Goal: Information Seeking & Learning: Learn about a topic

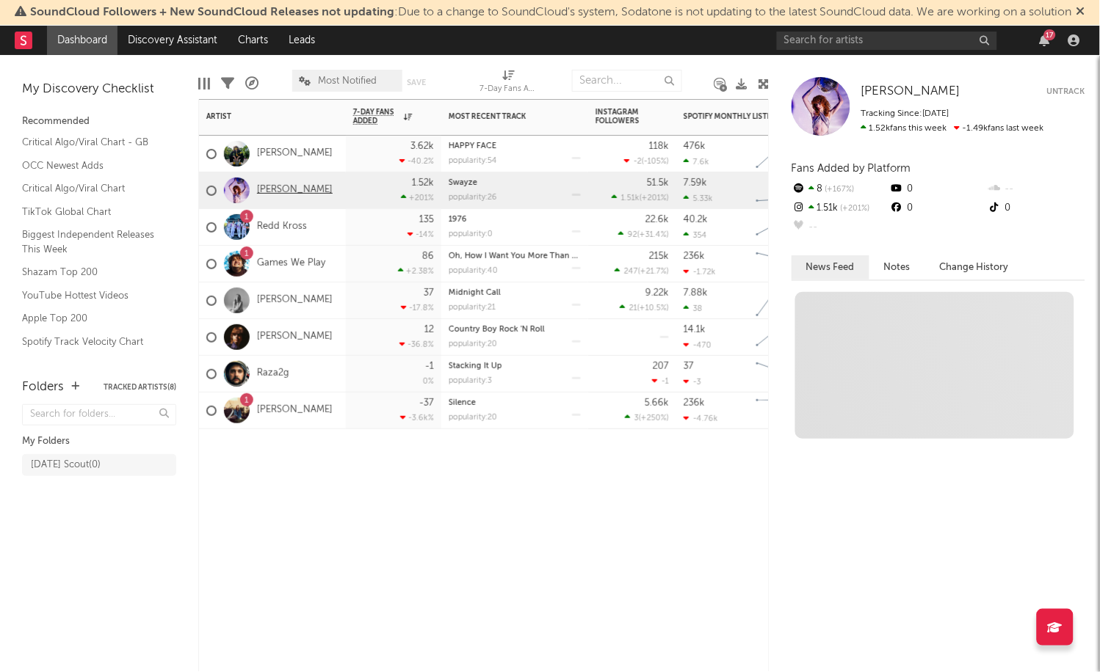
click at [286, 188] on link "[PERSON_NAME]" at bounding box center [295, 190] width 76 height 12
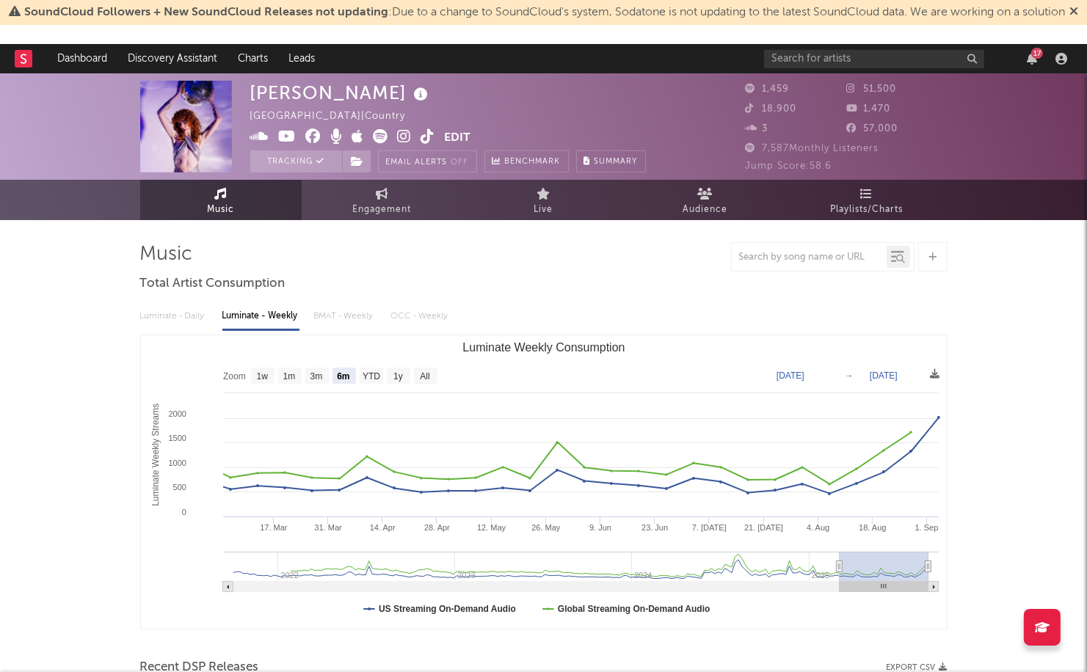
click at [1070, 17] on icon at bounding box center [1074, 11] width 9 height 12
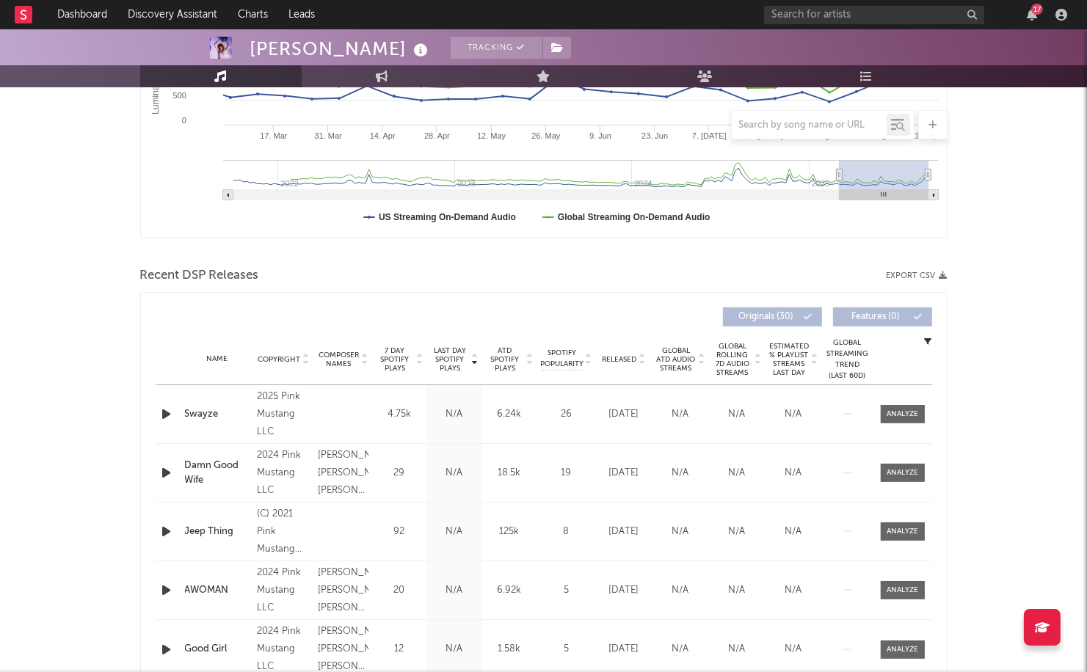
scroll to position [367, 0]
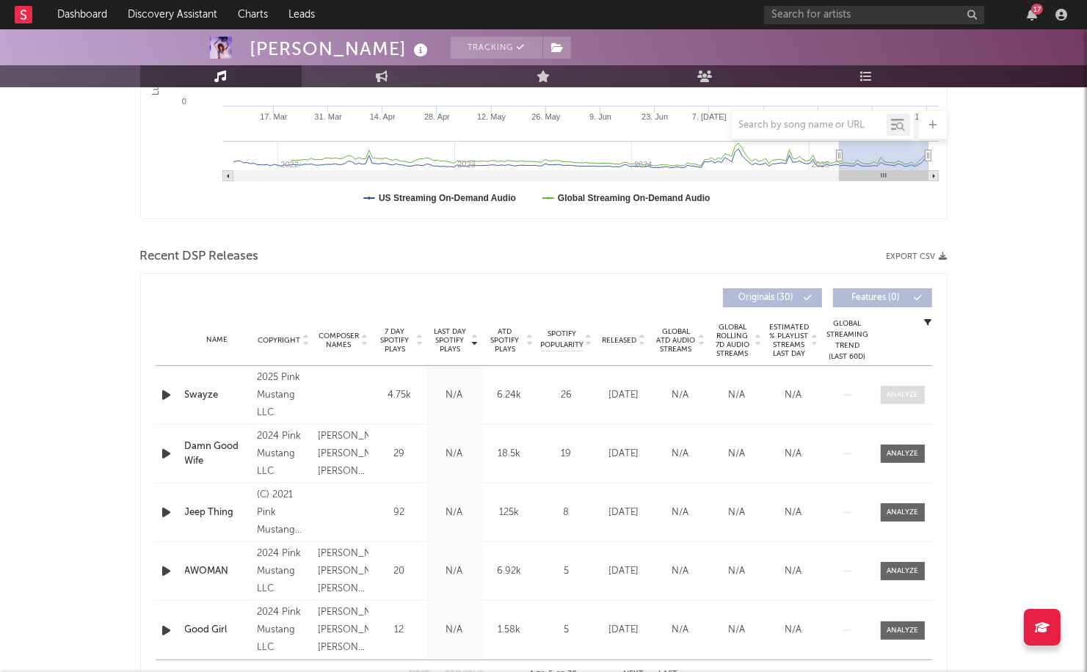
click at [909, 393] on div at bounding box center [903, 395] width 32 height 11
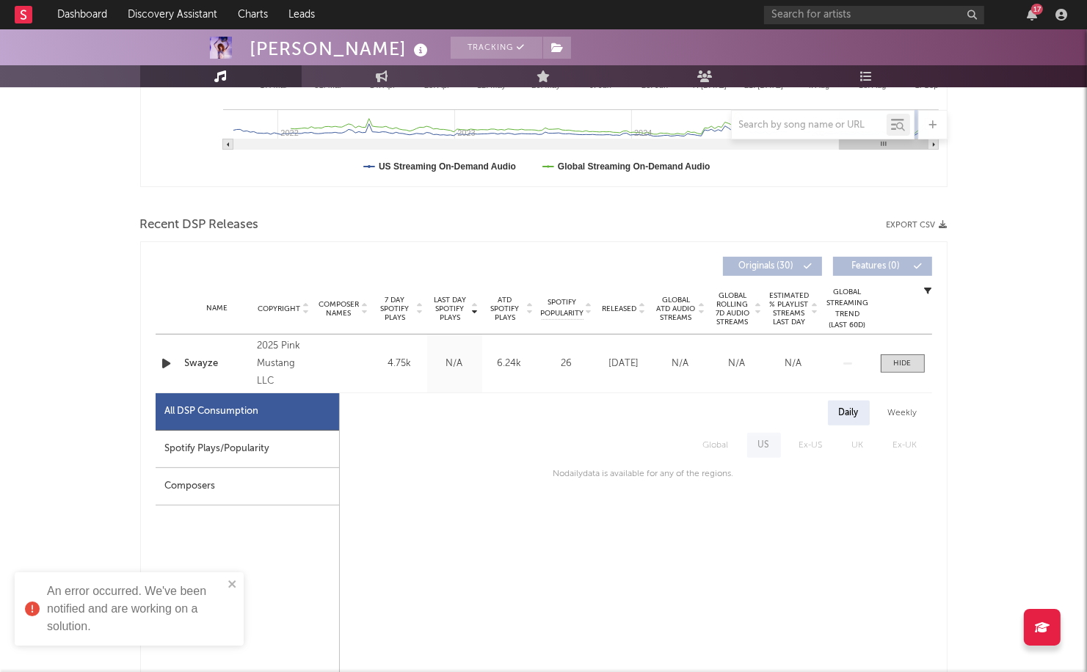
scroll to position [421, 0]
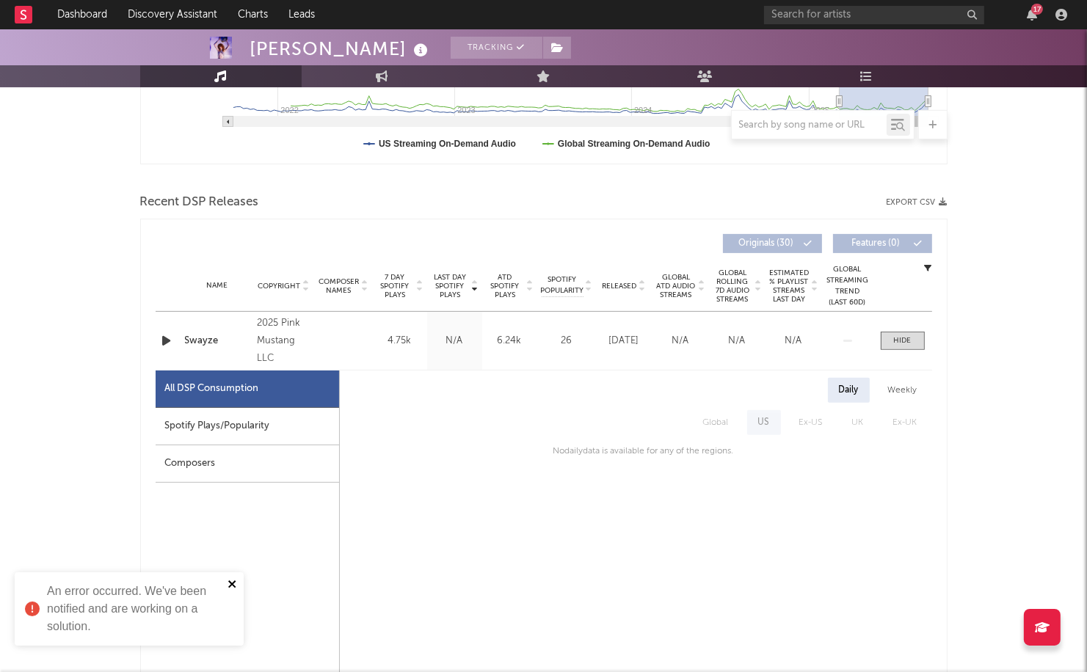
click at [228, 584] on icon "close" at bounding box center [233, 584] width 10 height 12
click at [270, 434] on div "Spotify Plays/Popularity" at bounding box center [248, 426] width 184 height 37
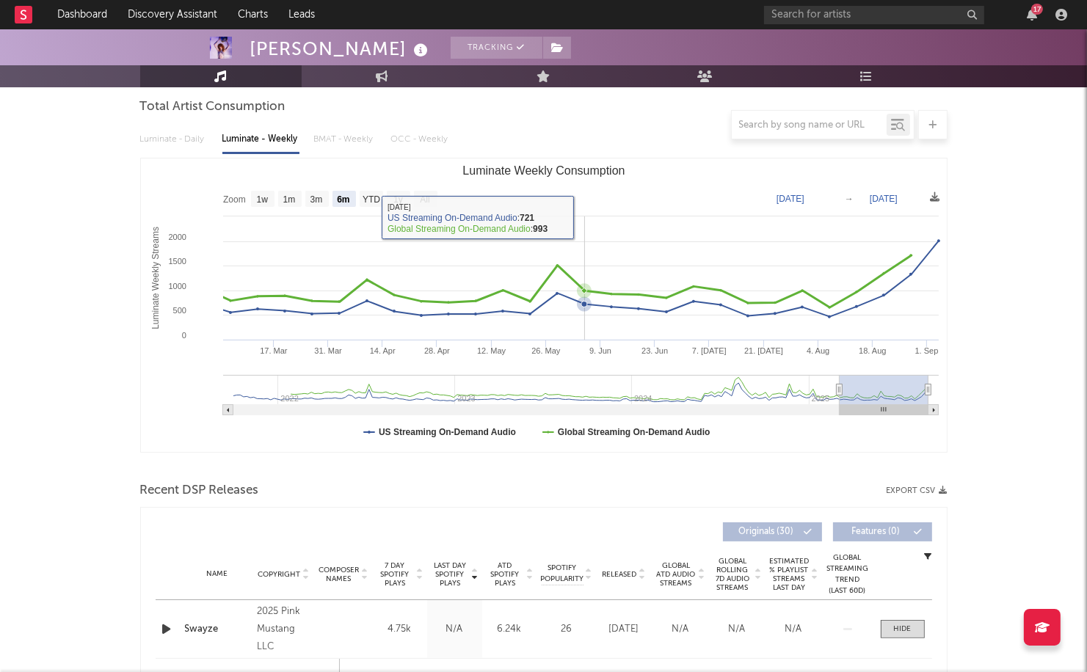
scroll to position [18, 0]
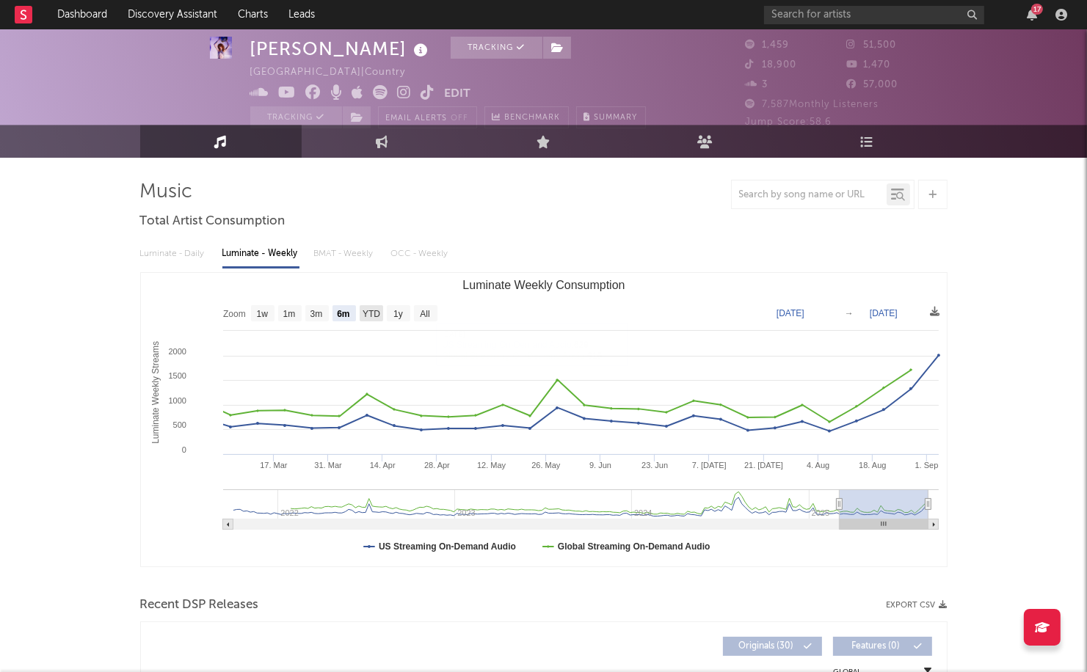
click at [378, 312] on text "YTD" at bounding box center [371, 315] width 18 height 10
select select "YTD"
type input "[DATE]"
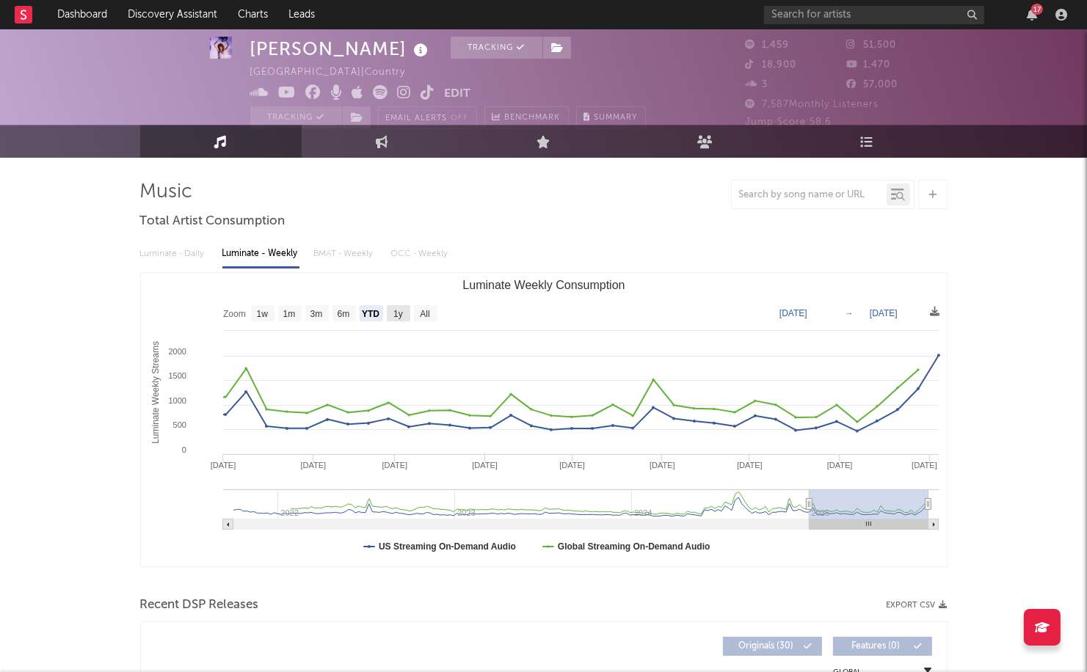
click at [402, 311] on text "1y" at bounding box center [398, 315] width 10 height 10
select select "1y"
type input "[DATE]"
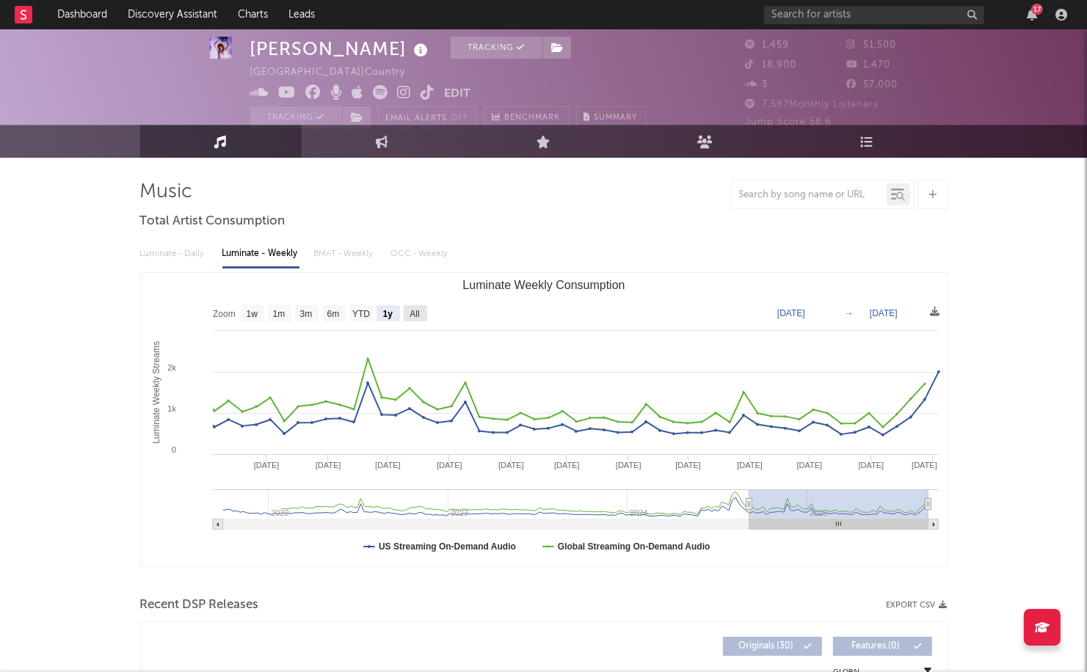
click at [416, 310] on text "All" at bounding box center [415, 315] width 10 height 10
select select "All"
type input "[DATE]"
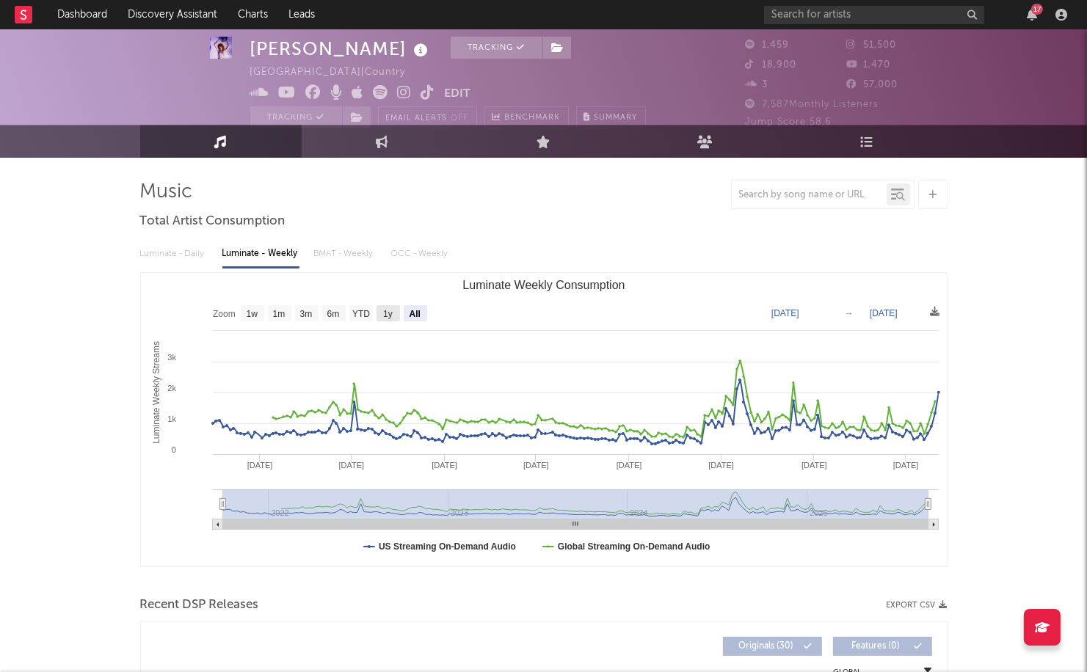
click at [394, 312] on rect "Luminate Weekly Consumption" at bounding box center [388, 313] width 23 height 16
select select "1y"
type input "[DATE]"
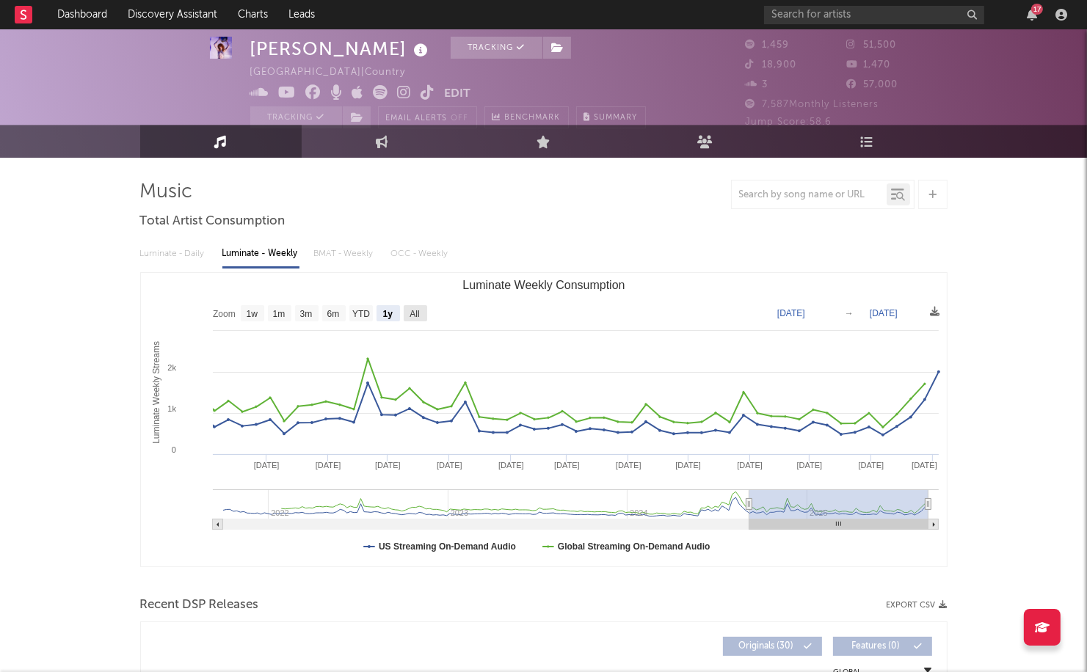
click at [410, 310] on text "All" at bounding box center [415, 315] width 10 height 10
select select "All"
type input "[DATE]"
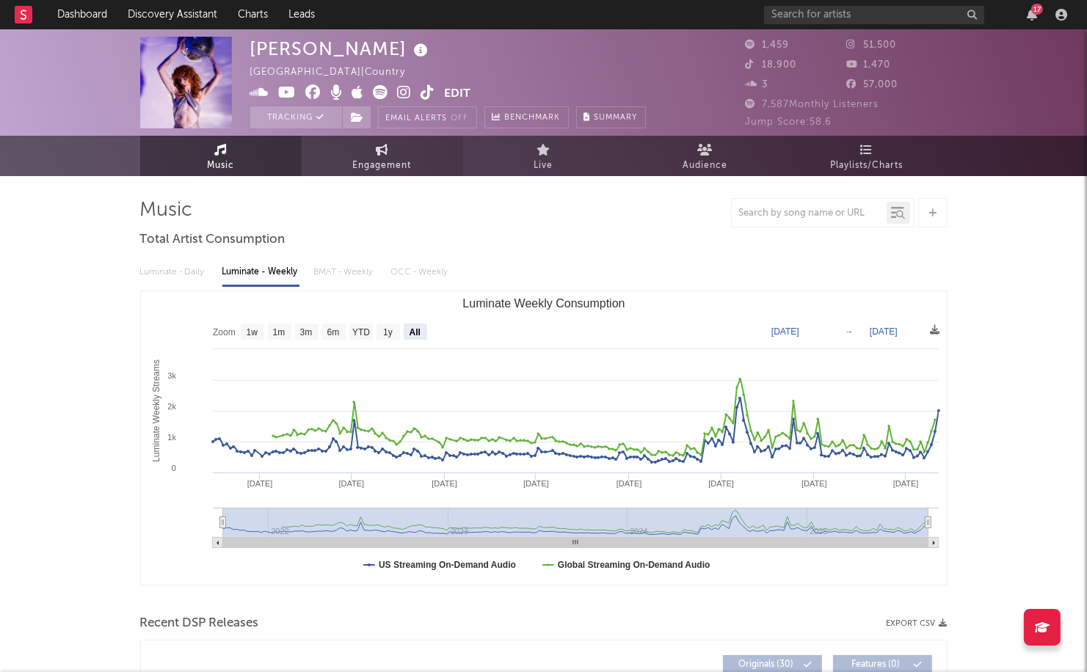
scroll to position [0, 0]
click at [365, 150] on link "Engagement" at bounding box center [383, 156] width 162 height 40
select select "1w"
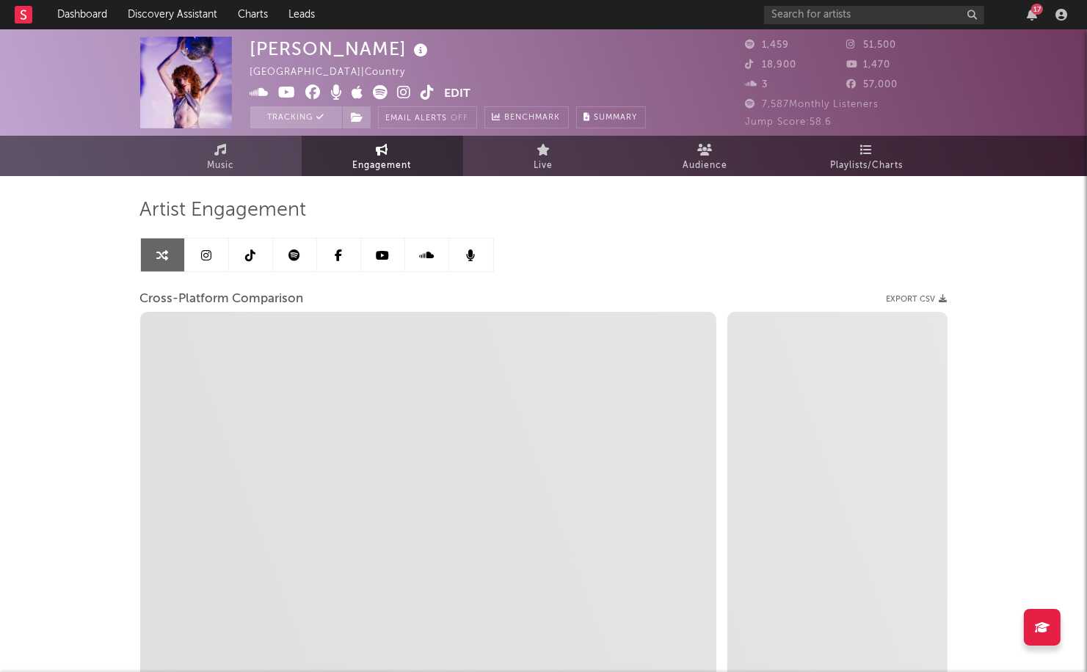
click at [1034, 12] on div "17" at bounding box center [1037, 9] width 12 height 11
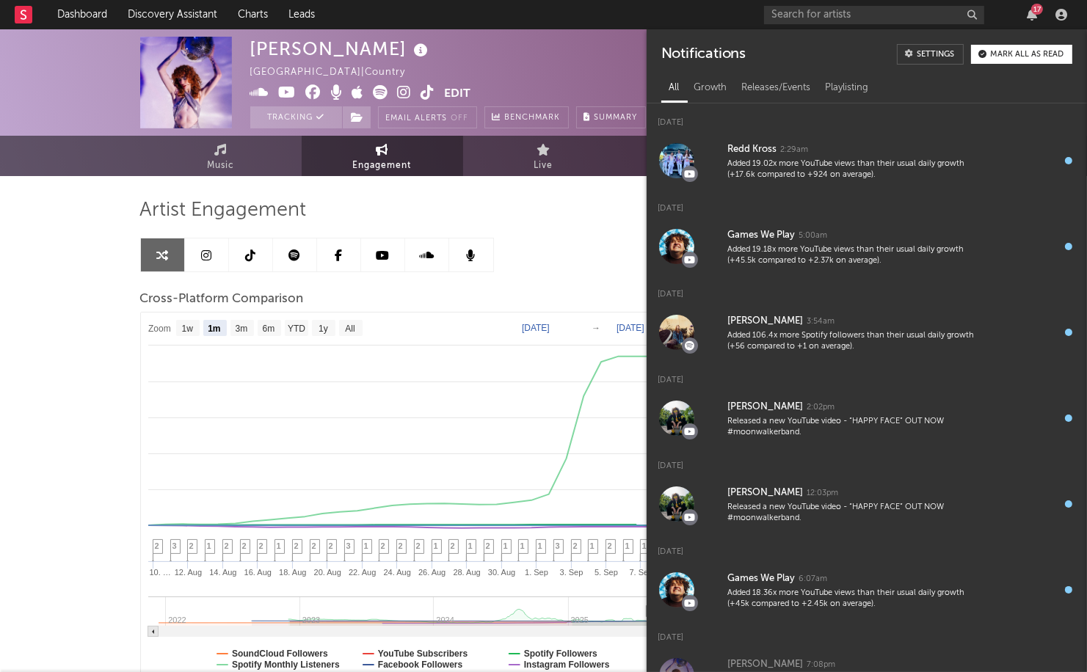
click at [1034, 12] on div "17" at bounding box center [1037, 9] width 12 height 11
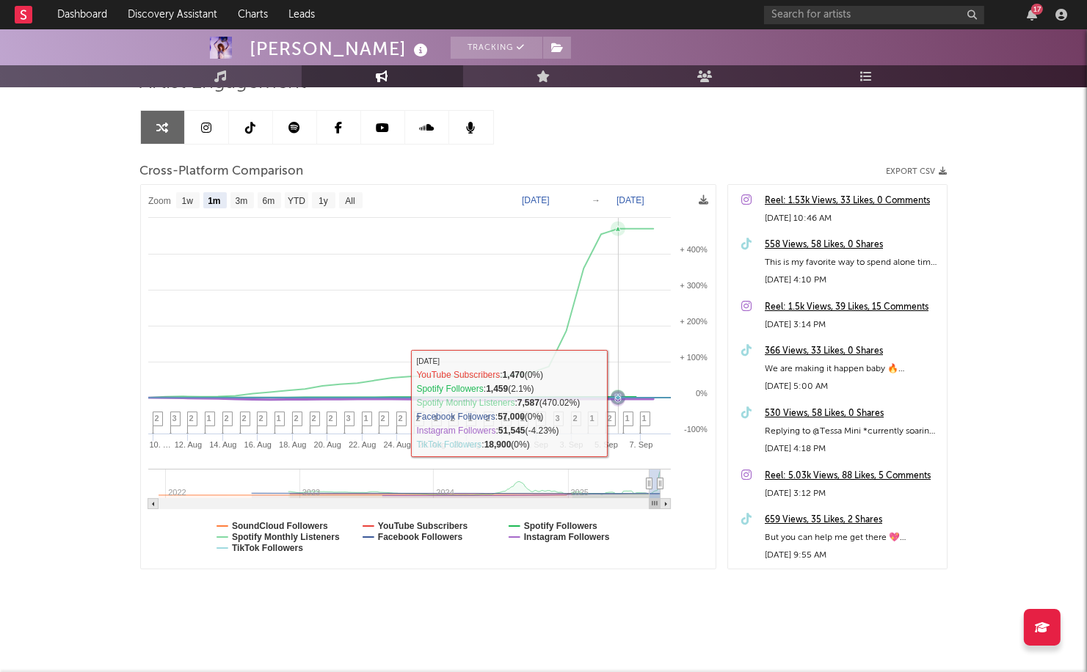
scroll to position [126, 0]
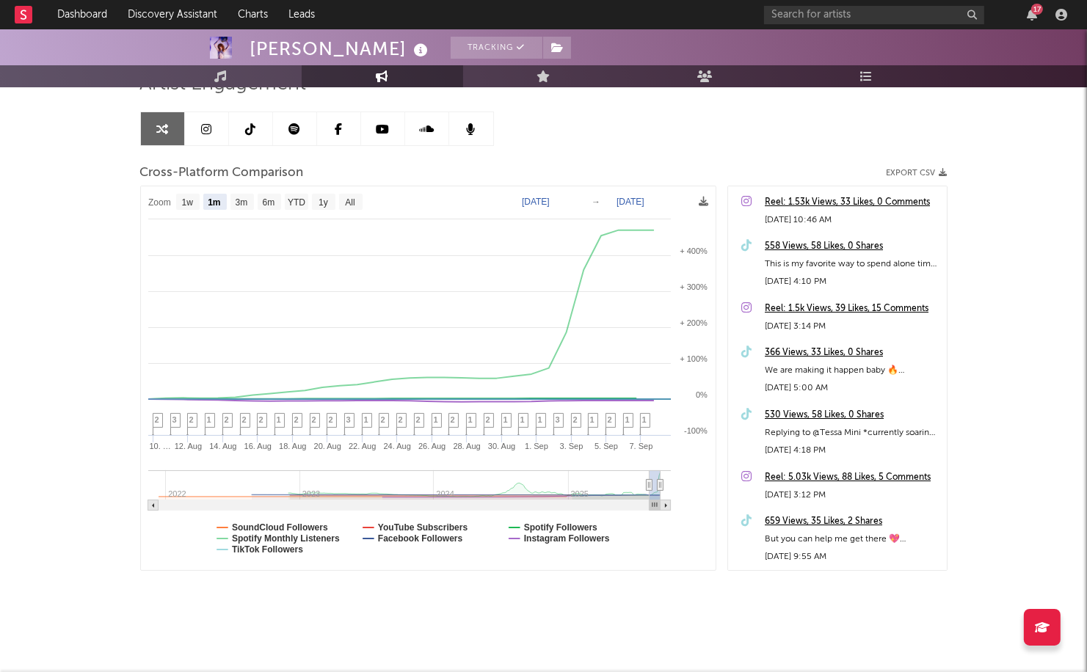
click at [320, 198] on text "1y" at bounding box center [324, 203] width 10 height 10
select select "1y"
type input "[DATE]"
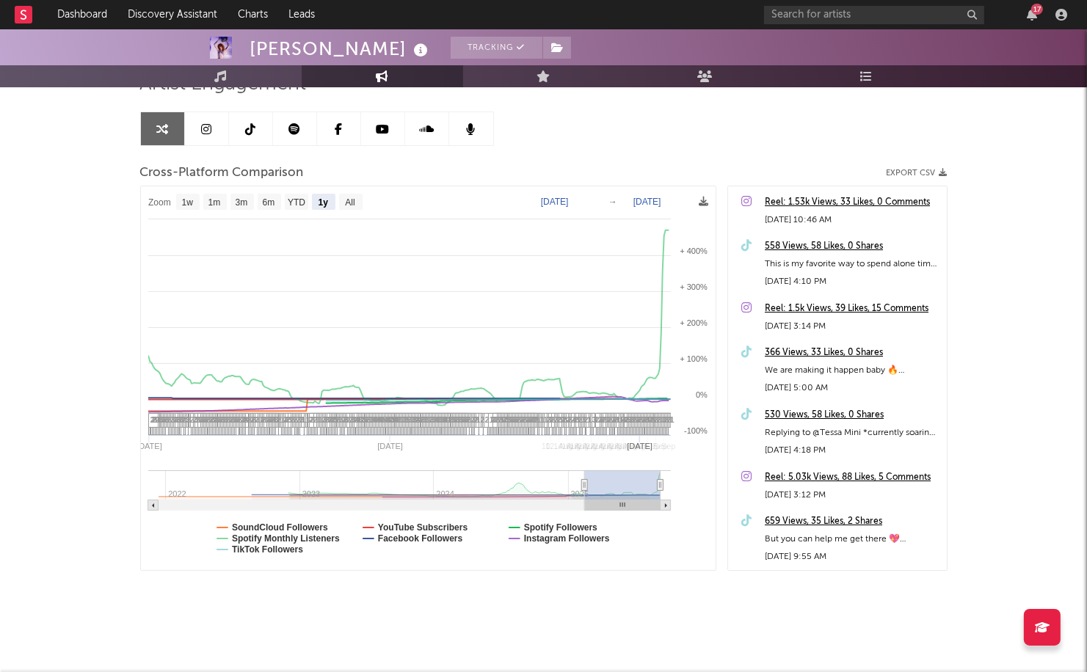
select select "1y"
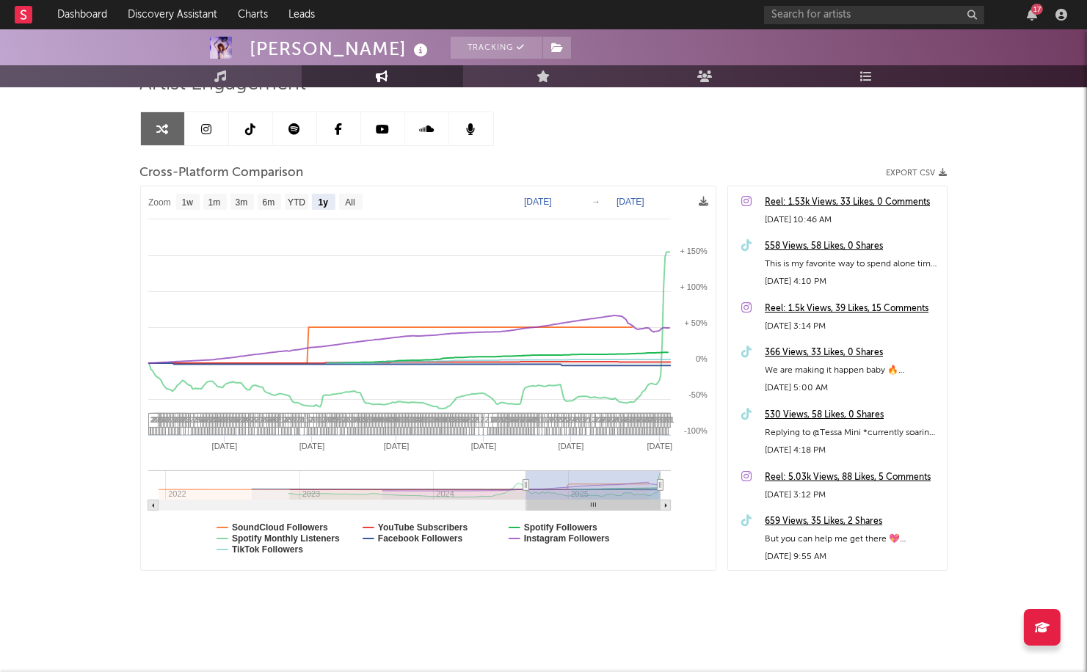
click at [288, 118] on link at bounding box center [295, 128] width 44 height 33
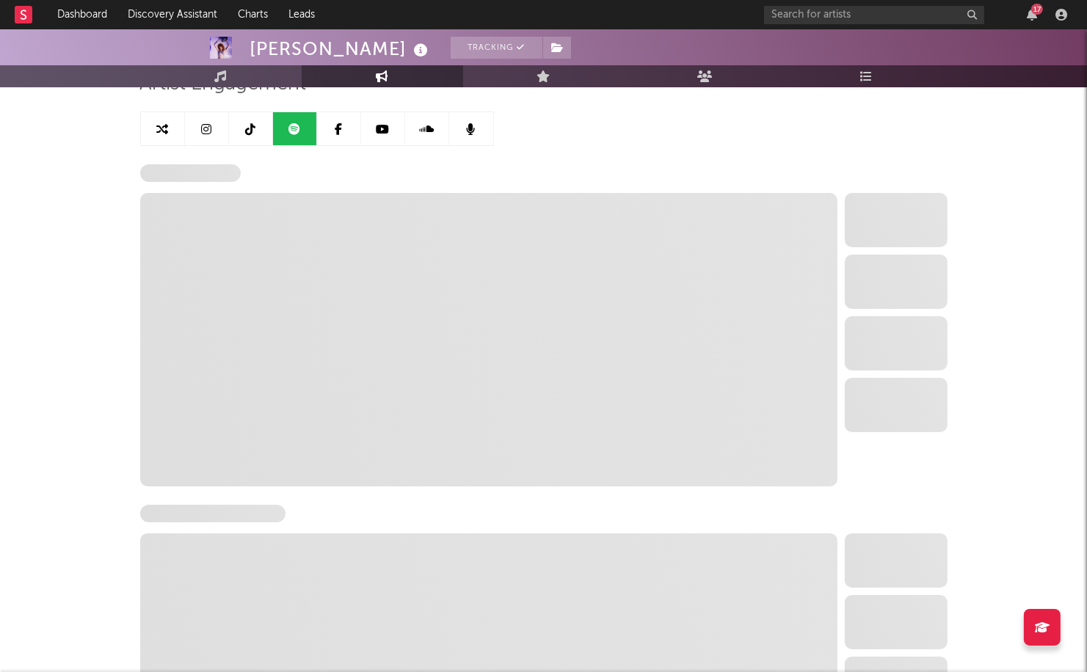
select select "6m"
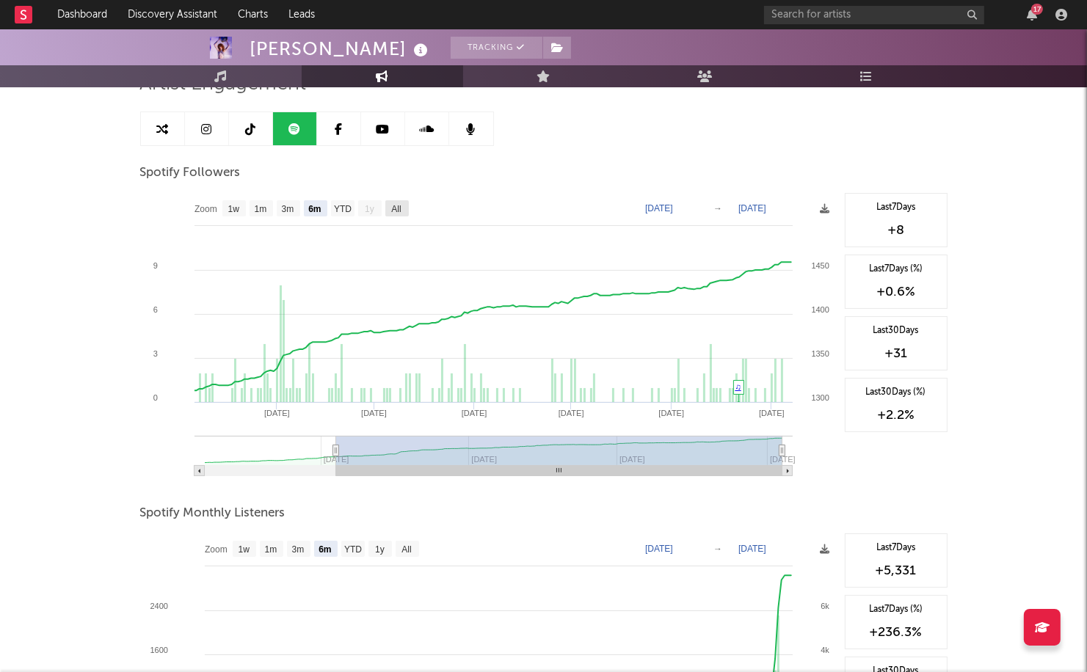
click at [398, 207] on text "All" at bounding box center [396, 210] width 10 height 10
select select "All"
type input "[DATE]"
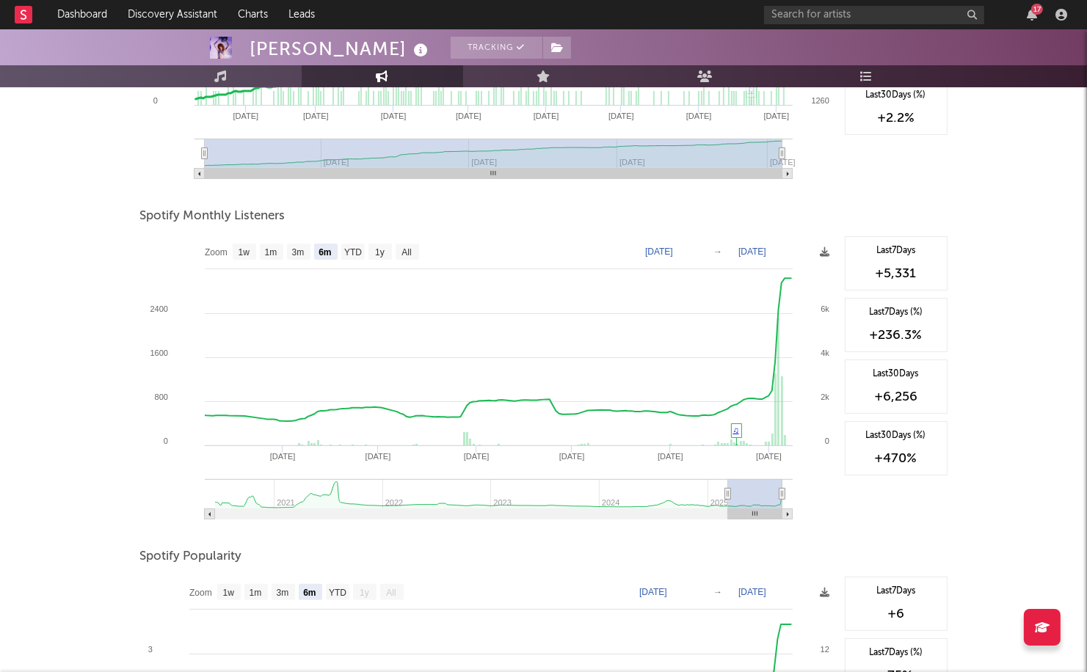
scroll to position [472, 0]
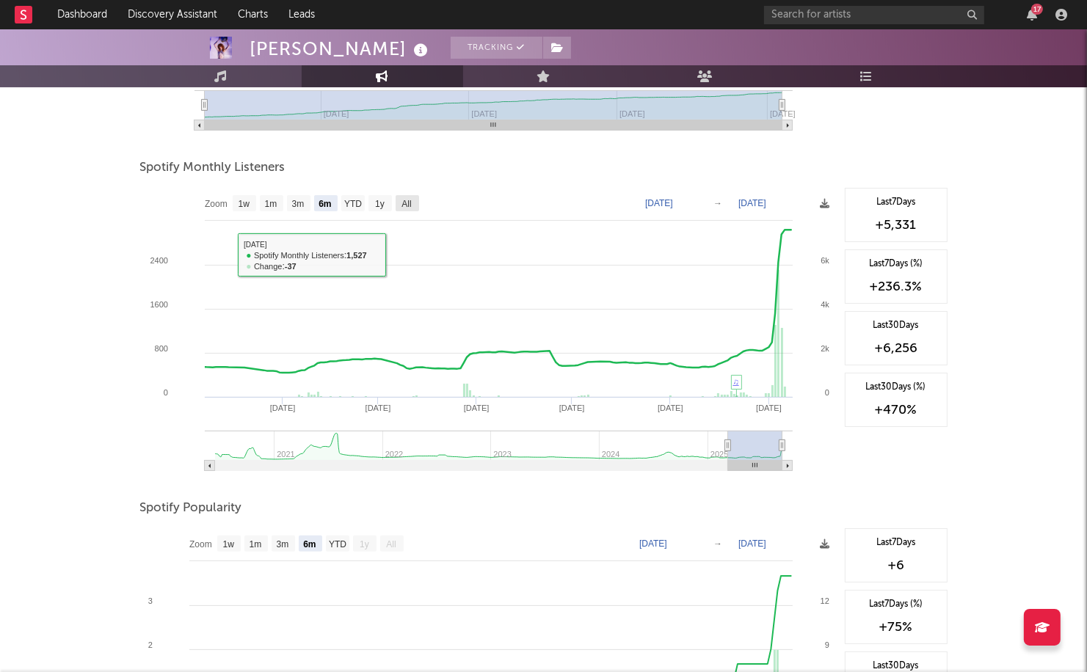
click at [404, 200] on text "All" at bounding box center [407, 205] width 10 height 10
select select "All"
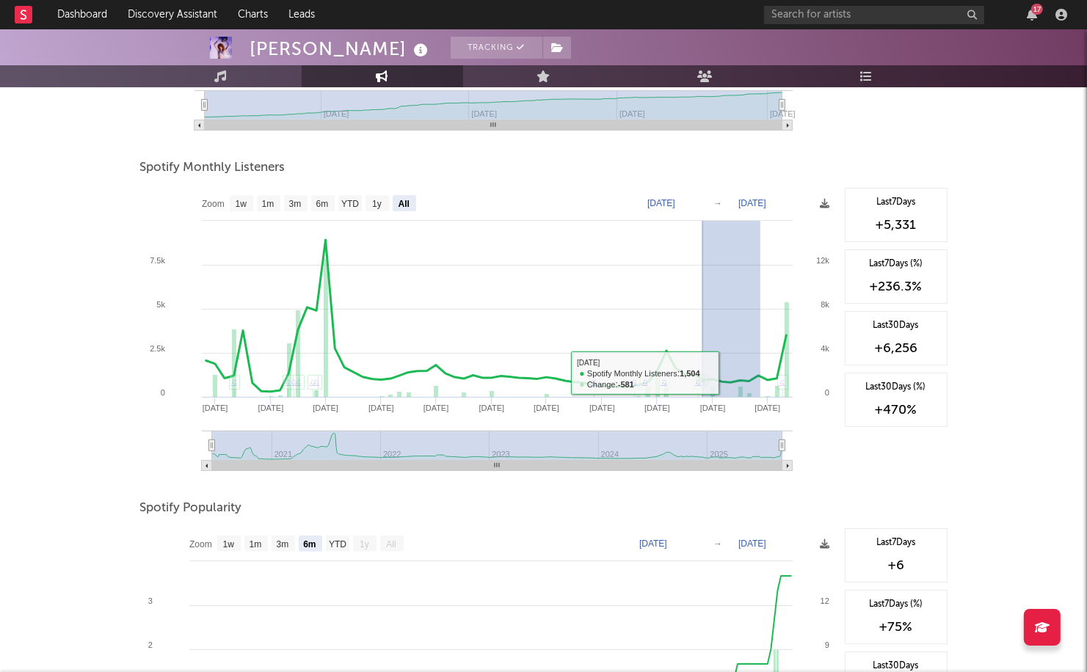
drag, startPoint x: 758, startPoint y: 371, endPoint x: 554, endPoint y: 363, distance: 204.2
type input "[DATE]"
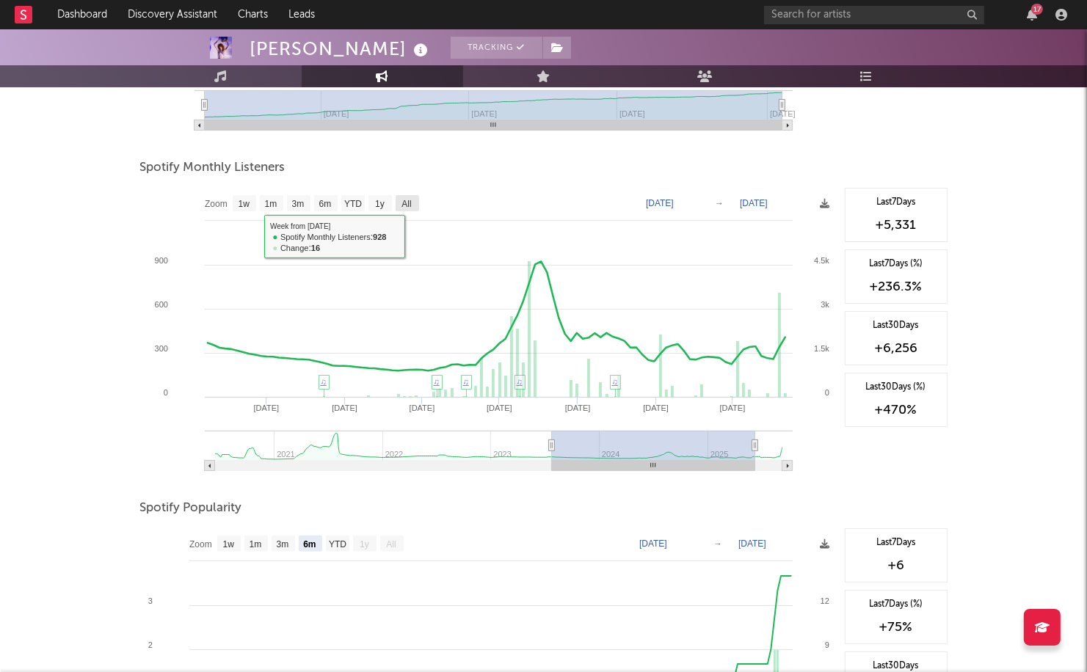
click at [416, 205] on rect at bounding box center [407, 203] width 23 height 16
select select "All"
type input "[DATE]"
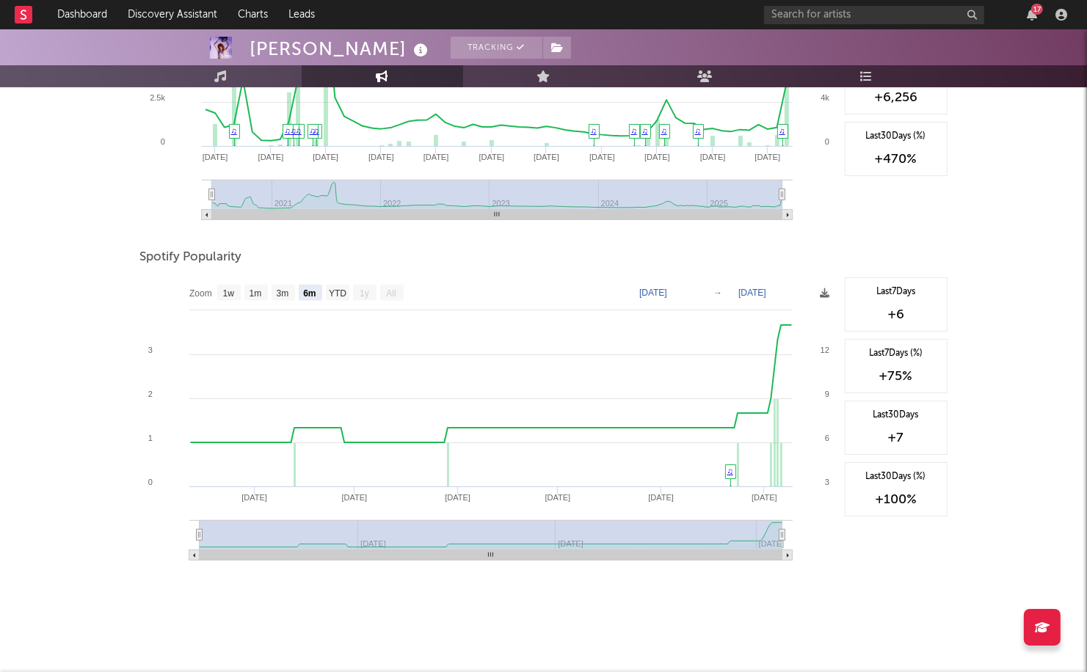
scroll to position [722, 0]
click at [346, 292] on text "YTD" at bounding box center [337, 295] width 18 height 10
select select "YTD"
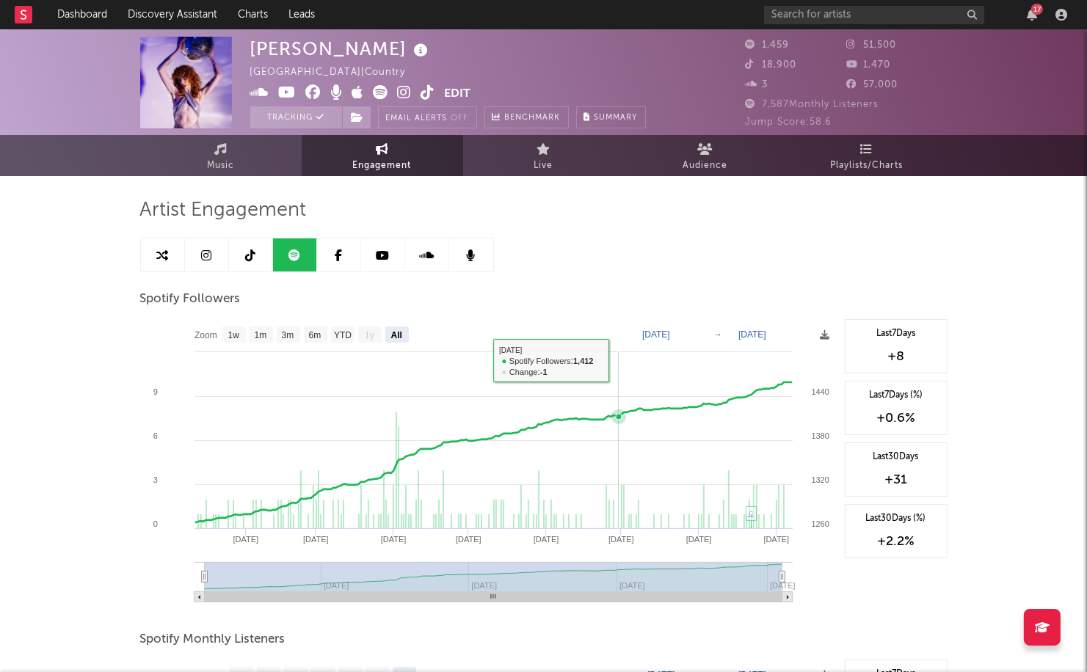
scroll to position [0, 0]
click at [857, 173] on span "Playlists/Charts" at bounding box center [866, 166] width 73 height 18
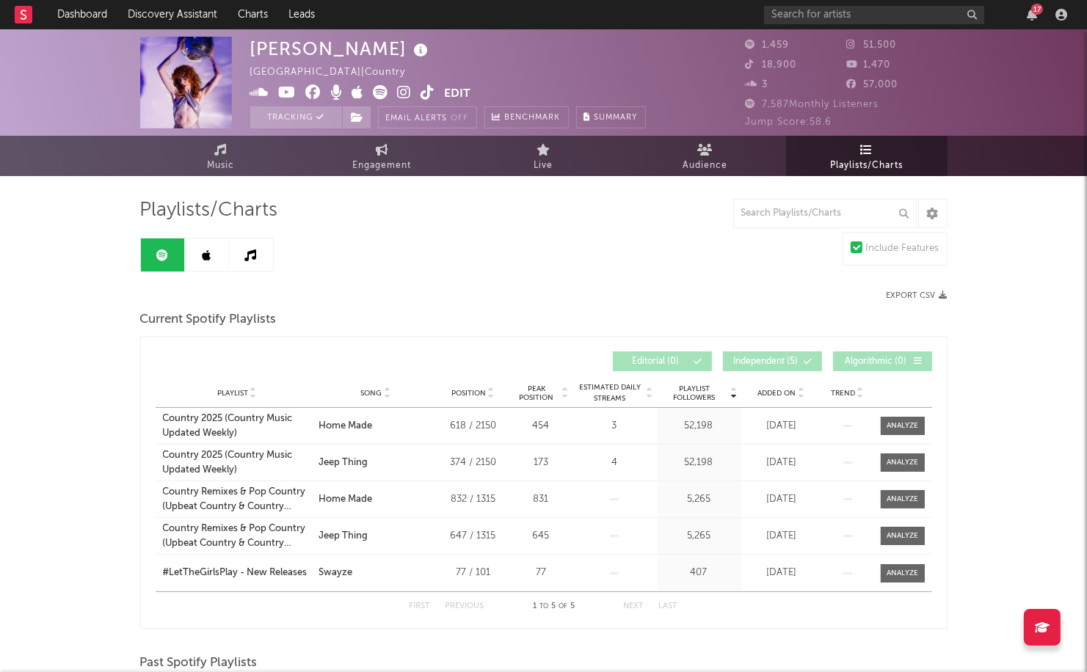
click at [683, 394] on span "Playlist Followers" at bounding box center [695, 394] width 68 height 18
click at [799, 395] on icon at bounding box center [801, 396] width 7 height 6
click at [772, 389] on span "Added On" at bounding box center [777, 393] width 38 height 9
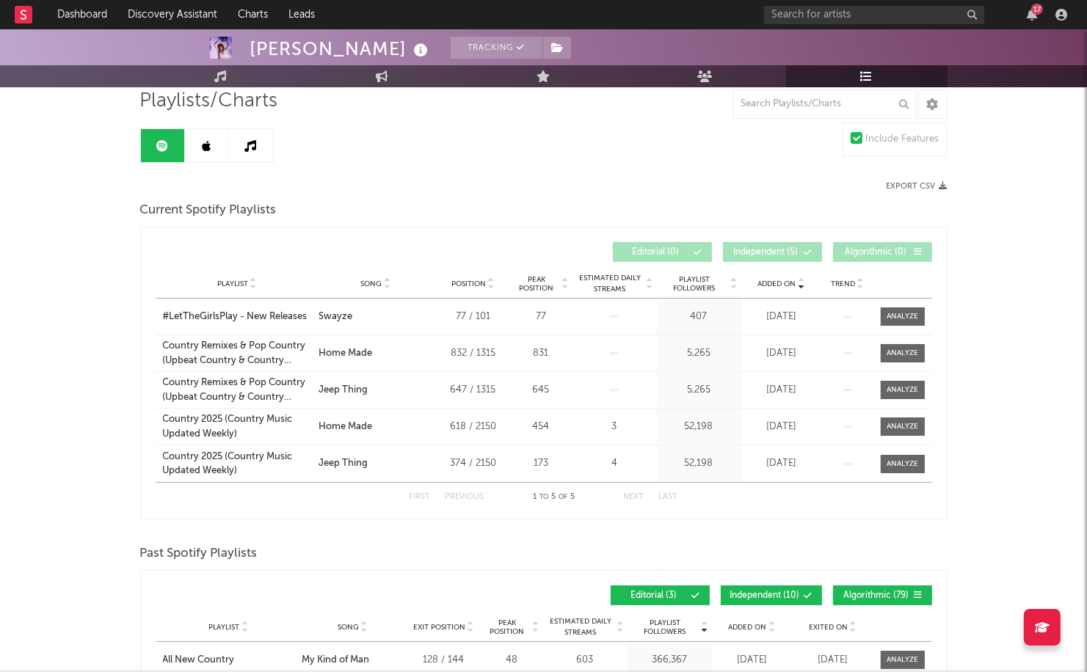
scroll to position [555, 0]
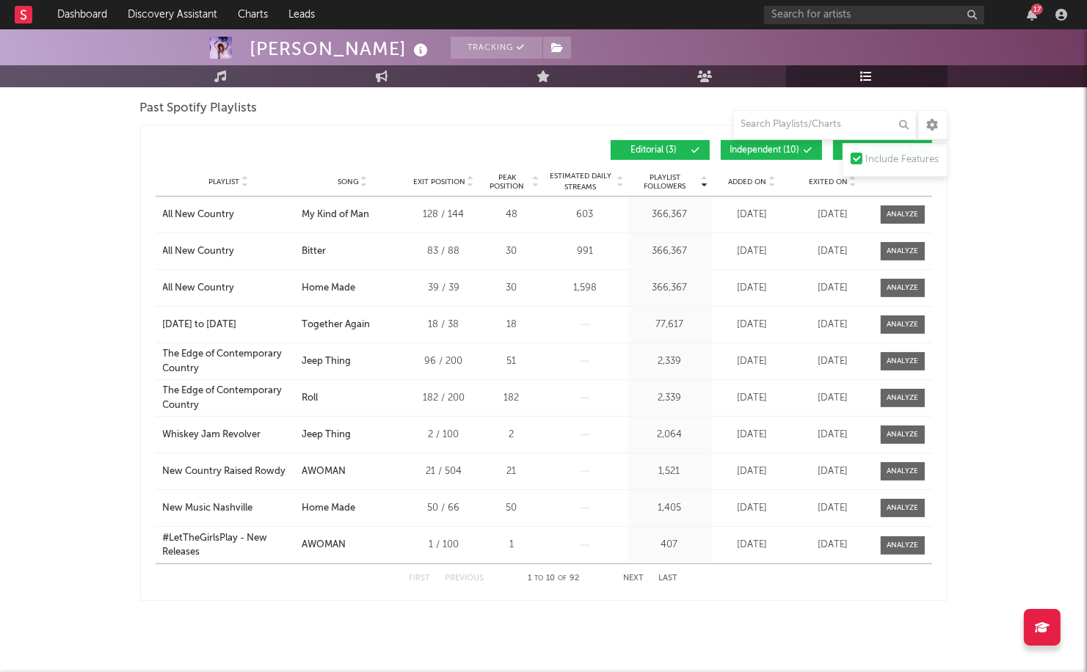
click at [750, 174] on div "Playlist City Song Exit Position Peak Position Estimated Daily Streams Playlist…" at bounding box center [544, 181] width 777 height 29
click at [747, 179] on span "Added On" at bounding box center [748, 182] width 38 height 9
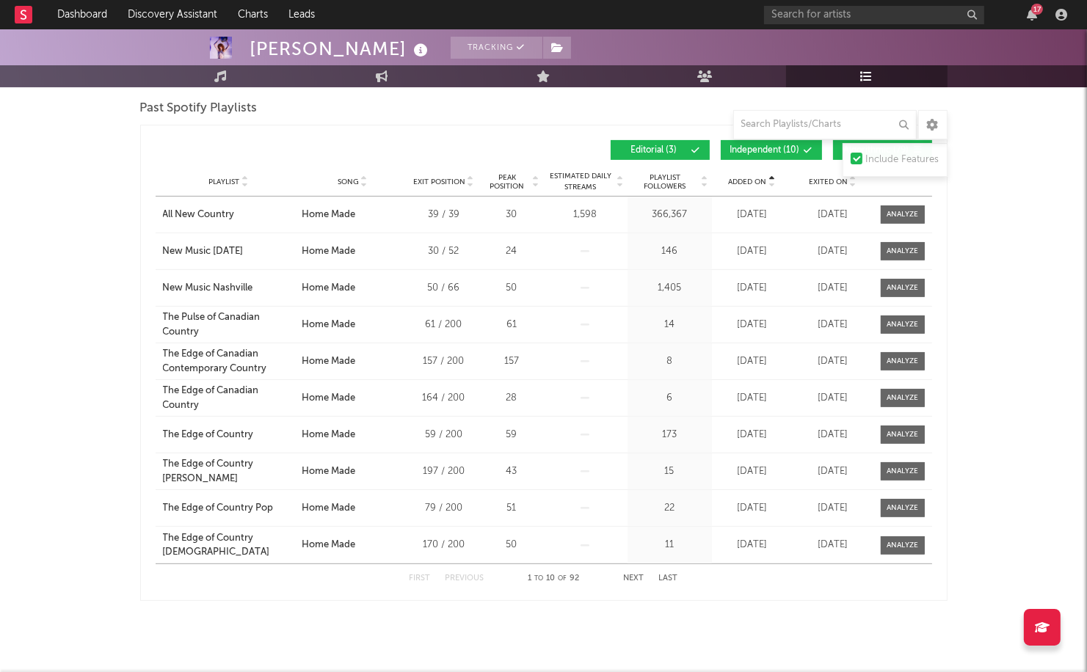
click at [747, 179] on span "Added On" at bounding box center [748, 182] width 38 height 9
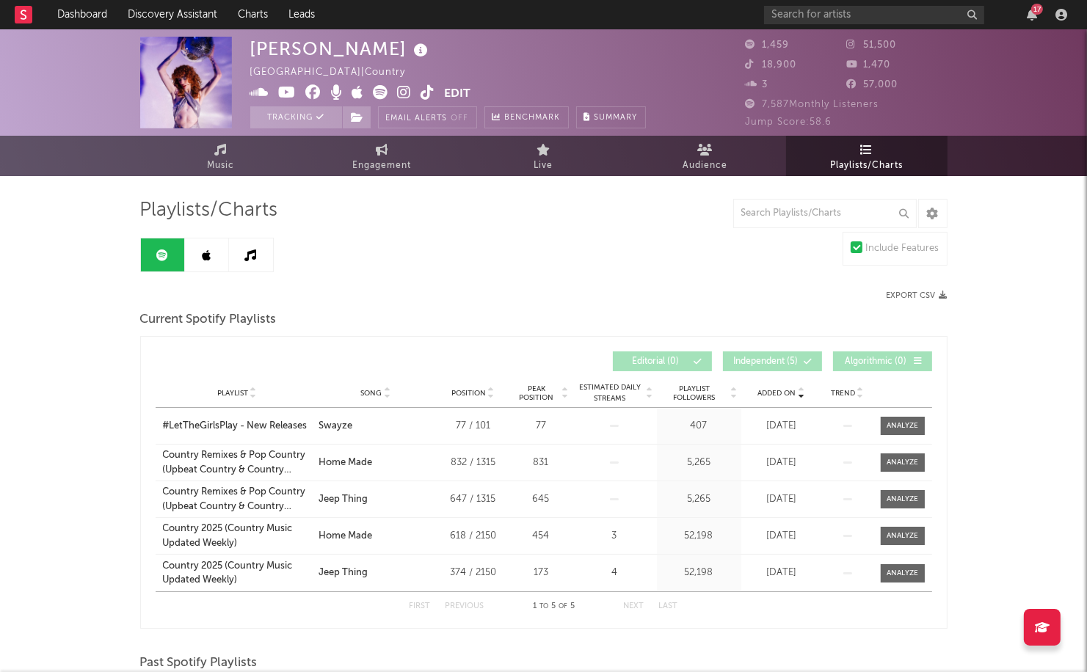
scroll to position [0, 0]
